Goal: Task Accomplishment & Management: Manage account settings

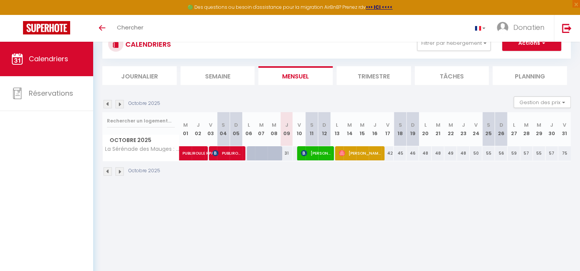
scroll to position [38, 0]
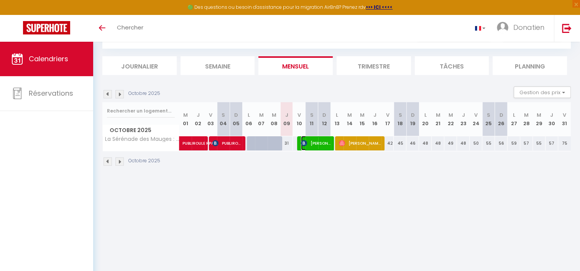
click at [317, 141] on span "[PERSON_NAME]" at bounding box center [316, 143] width 30 height 15
select select "OK"
select select "KO"
select select "0"
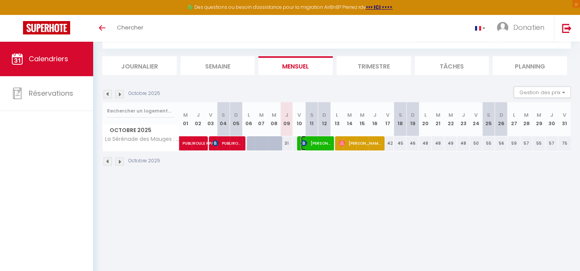
select select "1"
select select
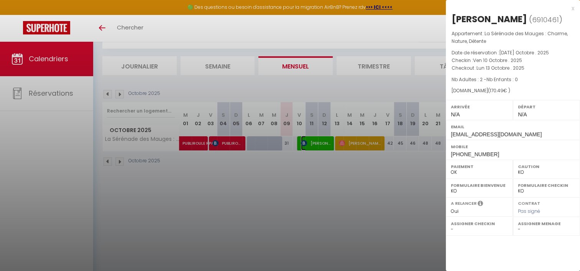
select select "47392"
click at [370, 215] on div at bounding box center [290, 135] width 580 height 271
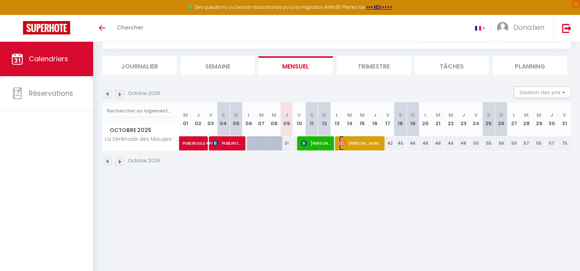
click at [365, 141] on span "[PERSON_NAME]" at bounding box center [360, 143] width 42 height 15
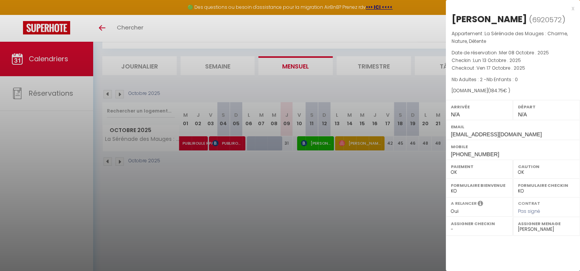
click at [365, 141] on div at bounding box center [290, 135] width 580 height 271
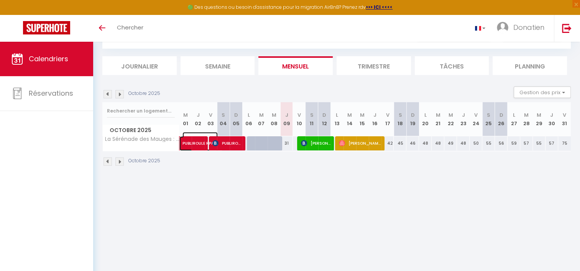
click at [193, 138] on span "PUBLIROULE RPA" at bounding box center [200, 139] width 35 height 15
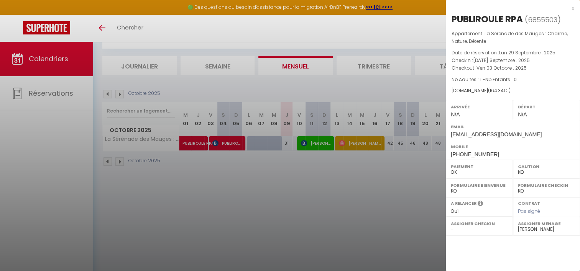
click at [258, 170] on div at bounding box center [290, 135] width 580 height 271
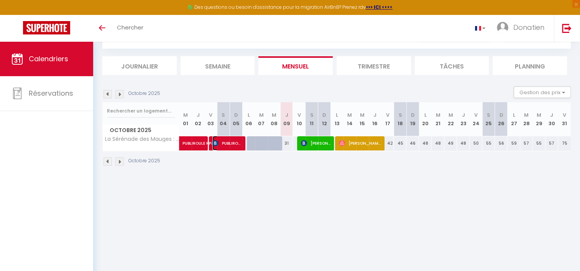
click at [226, 143] on span "PUBLIROULE RPA" at bounding box center [227, 143] width 30 height 15
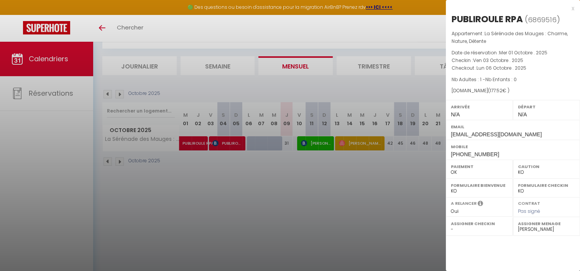
click at [369, 158] on div at bounding box center [290, 135] width 580 height 271
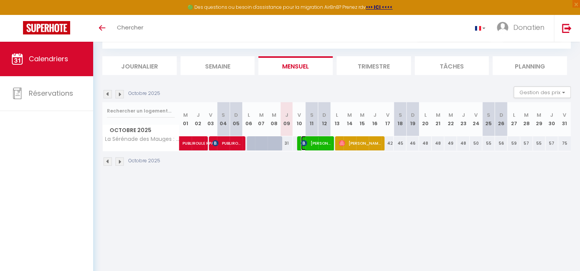
click at [330, 138] on span "[PERSON_NAME]" at bounding box center [316, 143] width 30 height 15
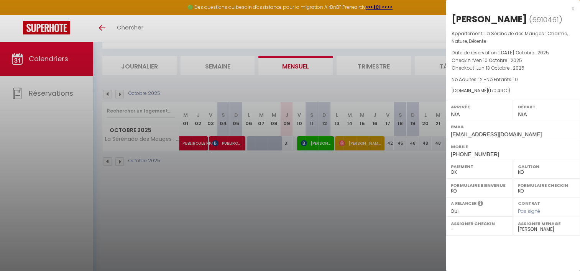
click at [367, 159] on div at bounding box center [290, 135] width 580 height 271
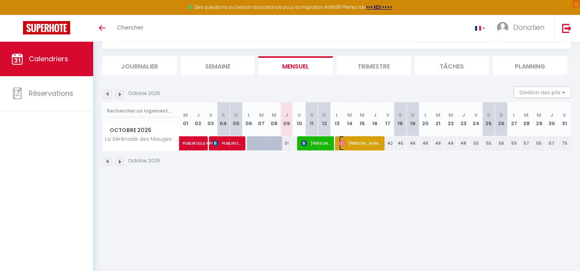
click at [376, 140] on span "[PERSON_NAME]" at bounding box center [360, 143] width 42 height 15
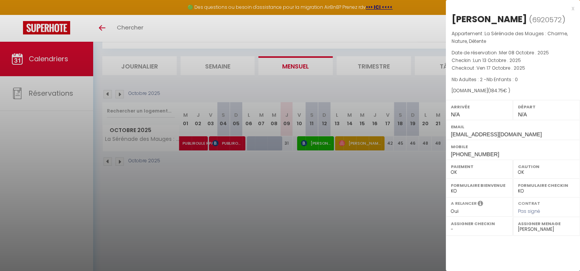
click at [420, 150] on div at bounding box center [290, 135] width 580 height 271
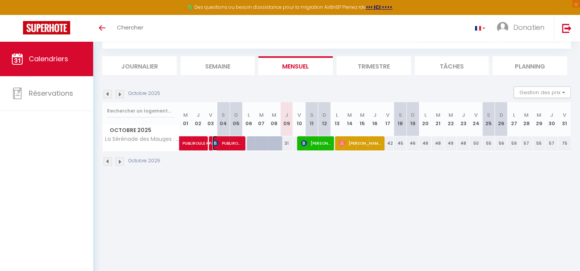
click at [237, 141] on span "PUBLIROULE RPA" at bounding box center [227, 143] width 30 height 15
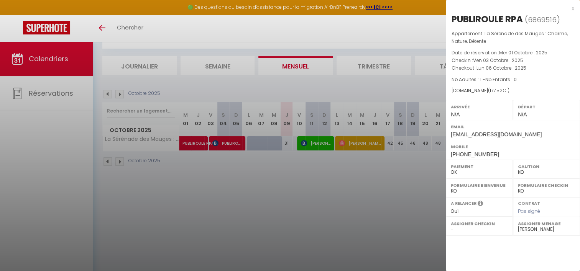
click at [230, 172] on div at bounding box center [290, 135] width 580 height 271
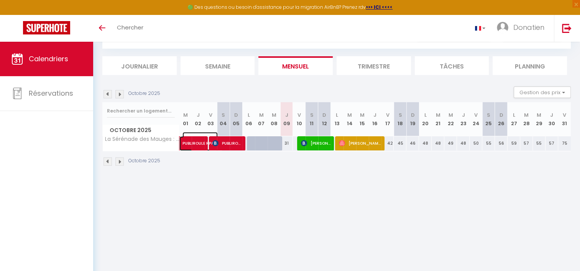
click at [194, 142] on span "PUBLIROULE RPA" at bounding box center [200, 139] width 35 height 15
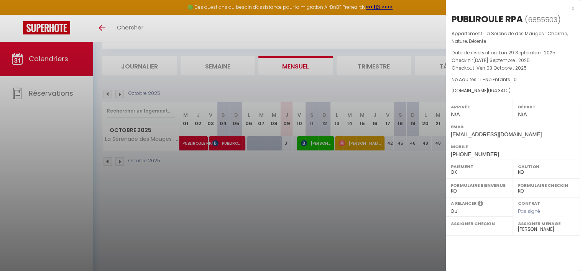
click at [362, 181] on div at bounding box center [290, 135] width 580 height 271
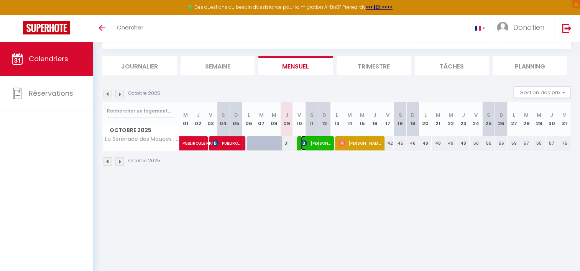
click at [321, 145] on span "[PERSON_NAME]" at bounding box center [316, 143] width 30 height 15
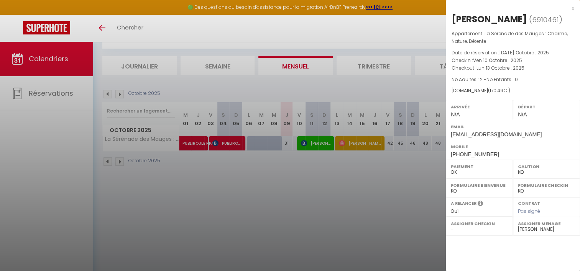
click at [340, 164] on div at bounding box center [290, 135] width 580 height 271
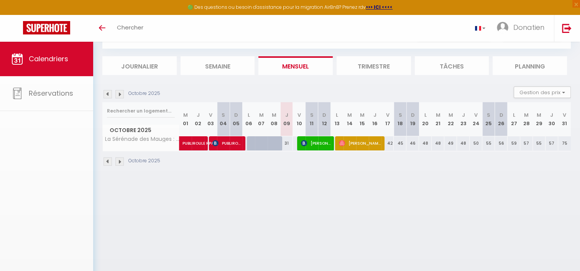
click at [354, 140] on body "🟢 Des questions ou besoin d'assistance pour la migration AirBnB? Prenez rdv >>>…" at bounding box center [290, 138] width 580 height 271
click at [365, 142] on span "[PERSON_NAME]" at bounding box center [360, 143] width 42 height 15
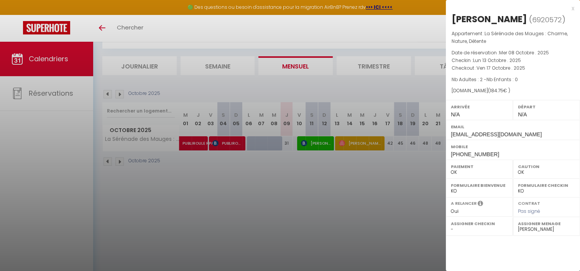
click at [403, 166] on div at bounding box center [290, 135] width 580 height 271
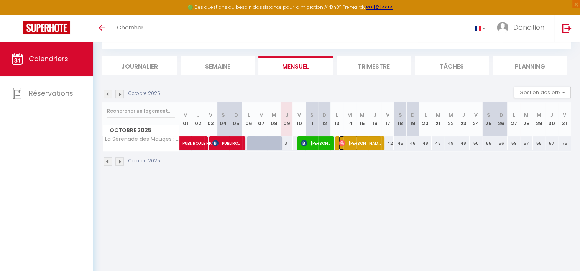
click at [355, 140] on span "[PERSON_NAME]" at bounding box center [360, 143] width 42 height 15
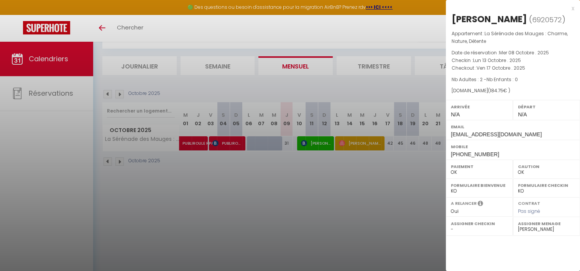
click at [370, 171] on div at bounding box center [290, 135] width 580 height 271
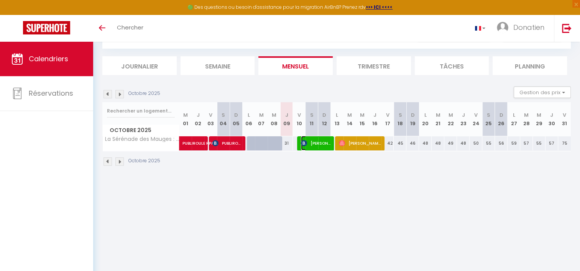
click at [322, 143] on span "[PERSON_NAME]" at bounding box center [316, 143] width 30 height 15
select select "KO"
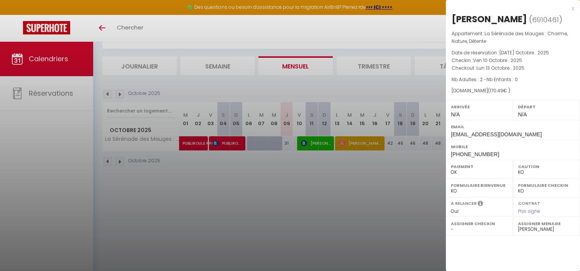
click at [359, 155] on div at bounding box center [290, 135] width 580 height 271
